Goal: Task Accomplishment & Management: Use online tool/utility

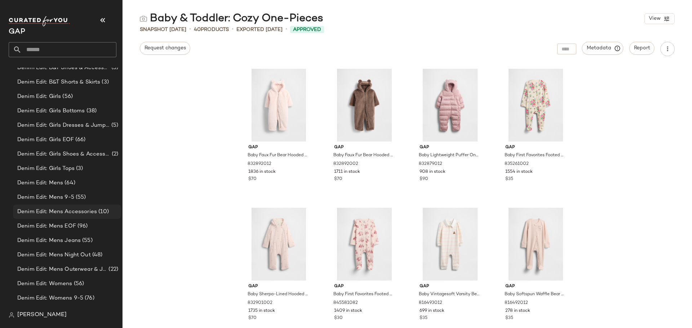
scroll to position [518, 0]
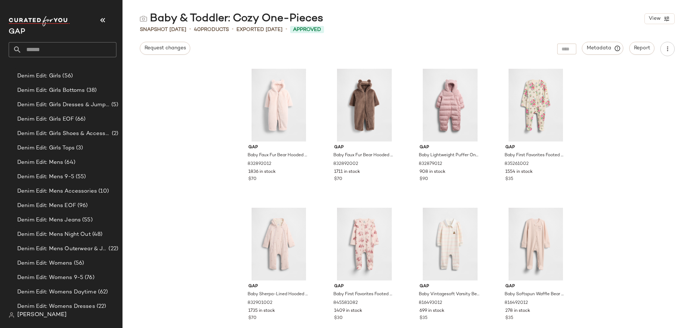
click at [96, 48] on input "text" at bounding box center [69, 49] width 95 height 15
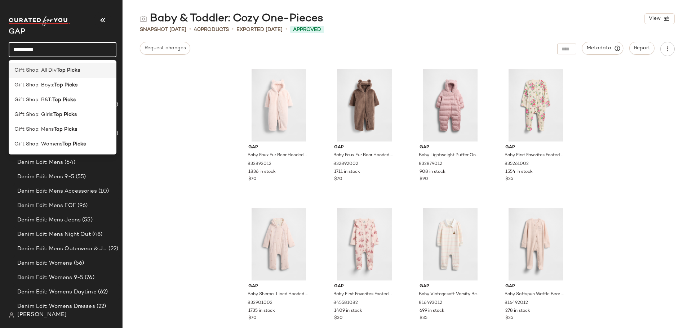
type input "*********"
click at [84, 71] on div "Gift Shop: All Div Top Picks" at bounding box center [62, 71] width 96 height 8
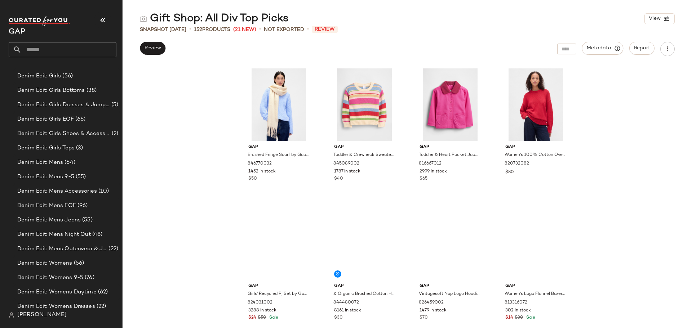
scroll to position [5025, 0]
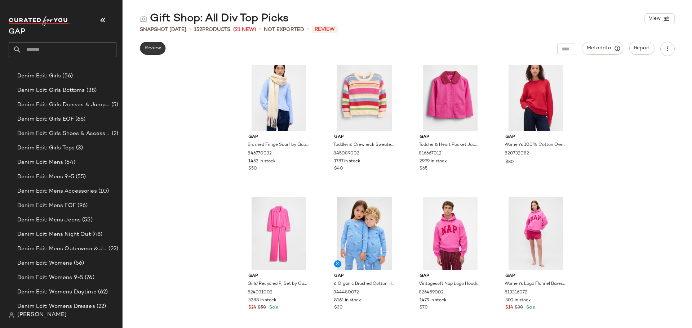
click at [155, 52] on button "Review" at bounding box center [153, 48] width 26 height 13
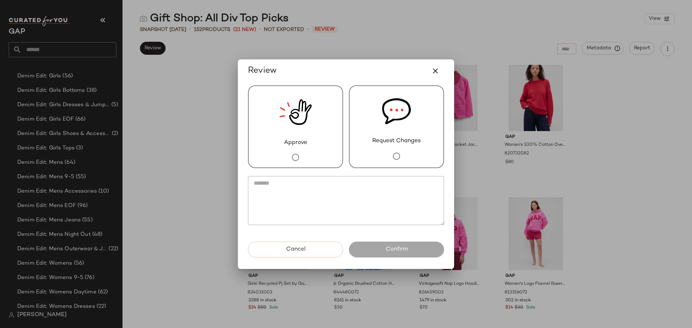
click at [303, 132] on img at bounding box center [295, 112] width 32 height 53
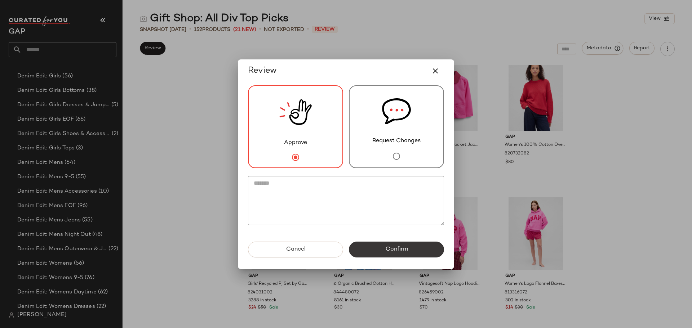
click at [388, 255] on button "Confirm" at bounding box center [396, 250] width 95 height 16
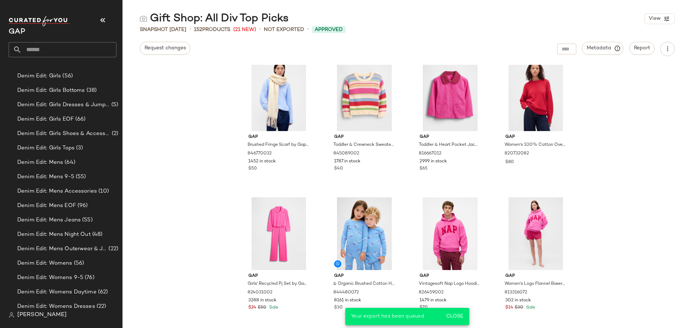
click at [674, 53] on div "Metadata Report" at bounding box center [616, 49] width 118 height 14
click at [667, 51] on icon "button" at bounding box center [667, 48] width 7 height 7
click at [629, 70] on span "Download CSV" at bounding box center [635, 70] width 68 height 8
